Goal: Transaction & Acquisition: Purchase product/service

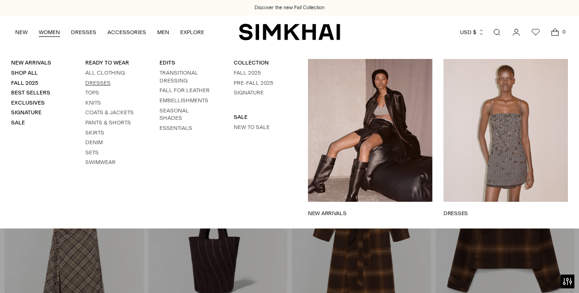
click at [99, 83] on link "Dresses" at bounding box center [97, 83] width 25 height 6
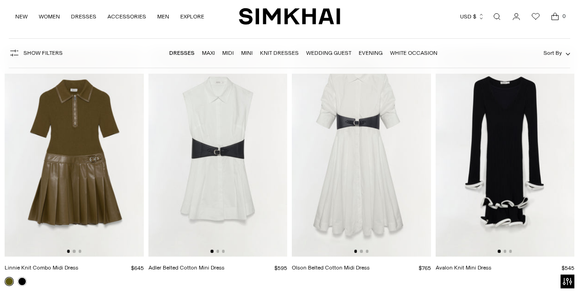
scroll to position [2720, 0]
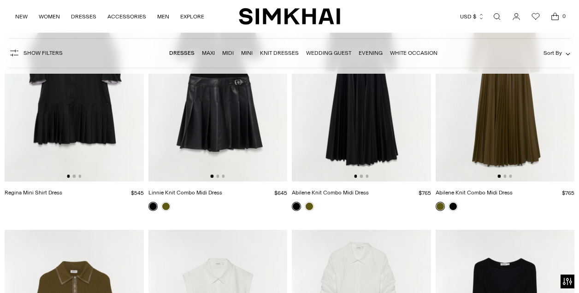
click at [499, 138] on img at bounding box center [505, 77] width 139 height 208
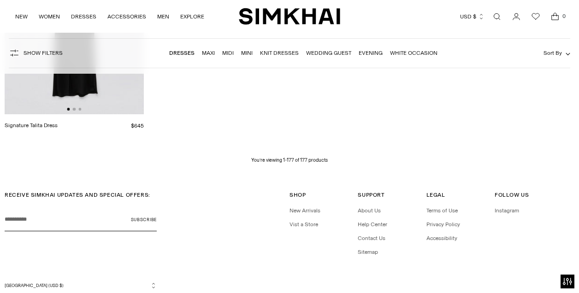
scroll to position [11549, 0]
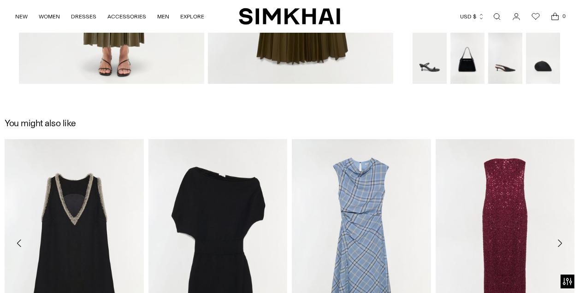
scroll to position [922, 0]
